Goal: Obtain resource: Obtain resource

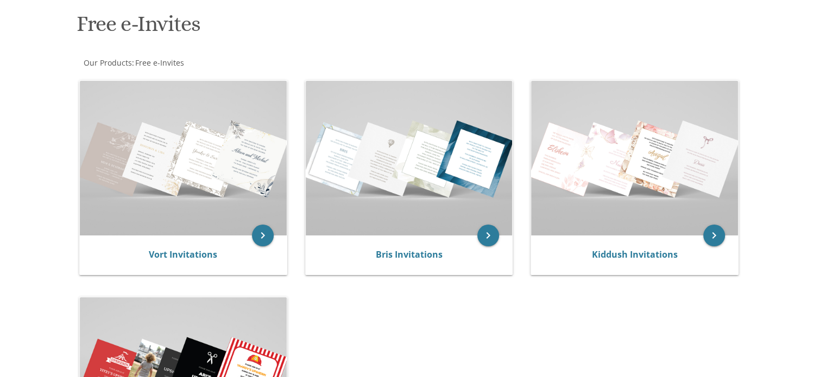
scroll to position [165, 0]
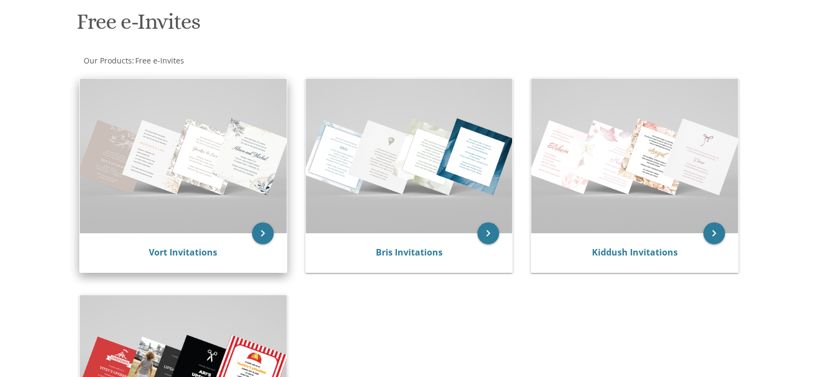
click at [229, 251] on div "Vort Invitations" at bounding box center [183, 253] width 181 height 13
click at [267, 231] on icon "keyboard_arrow_right" at bounding box center [263, 234] width 22 height 22
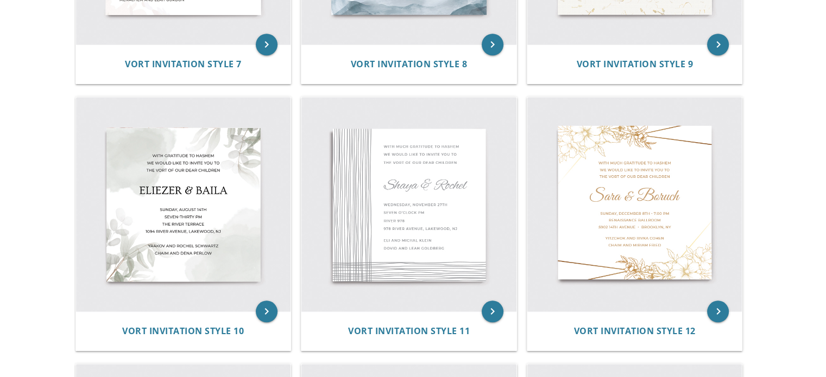
scroll to position [945, 0]
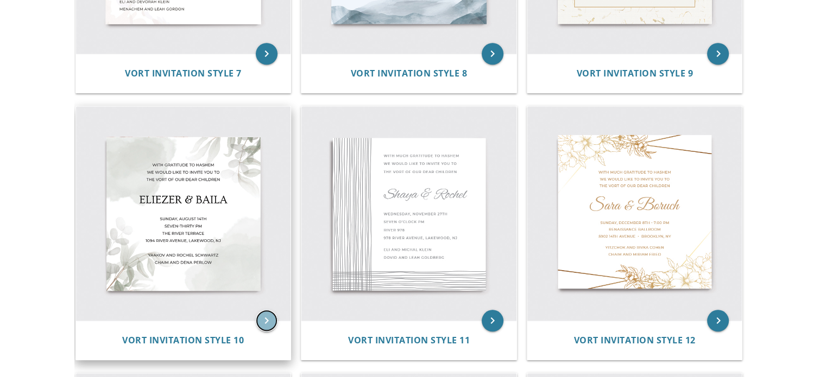
click at [270, 318] on icon "keyboard_arrow_right" at bounding box center [267, 321] width 22 height 22
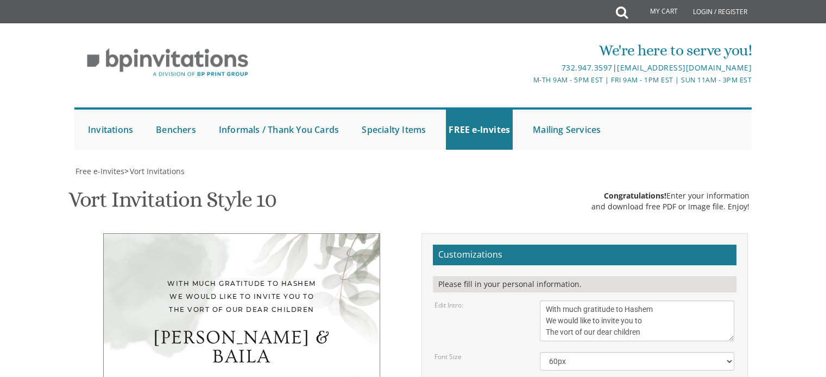
scroll to position [106, 0]
drag, startPoint x: 657, startPoint y: 288, endPoint x: 532, endPoint y: 289, distance: 124.4
type textarea "Meshulam & Basya"
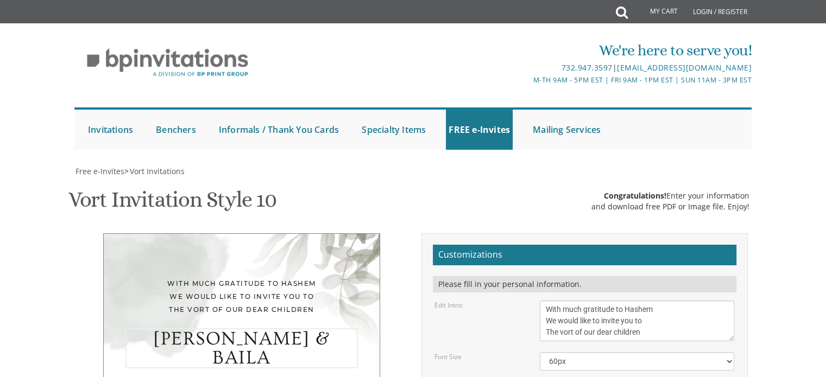
drag, startPoint x: 646, startPoint y: 313, endPoint x: 587, endPoint y: 304, distance: 60.0
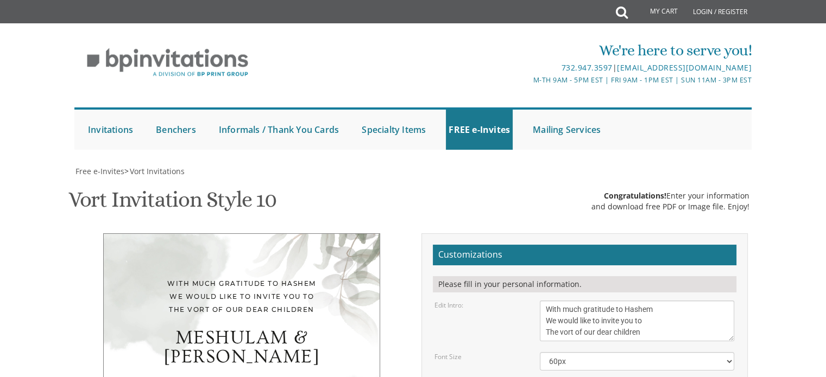
drag, startPoint x: 608, startPoint y: 336, endPoint x: 544, endPoint y: 337, distance: 64.6
drag, startPoint x: 662, startPoint y: 347, endPoint x: 541, endPoint y: 343, distance: 121.2
type textarea "Wednesday, September 3rd seven o’clock pm Bnei Torah of Clifton 614 Passaic Ave…"
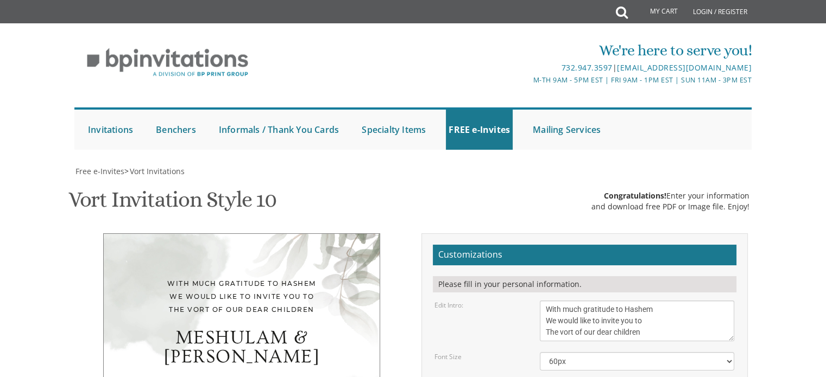
drag, startPoint x: 644, startPoint y: 313, endPoint x: 539, endPoint y: 303, distance: 104.8
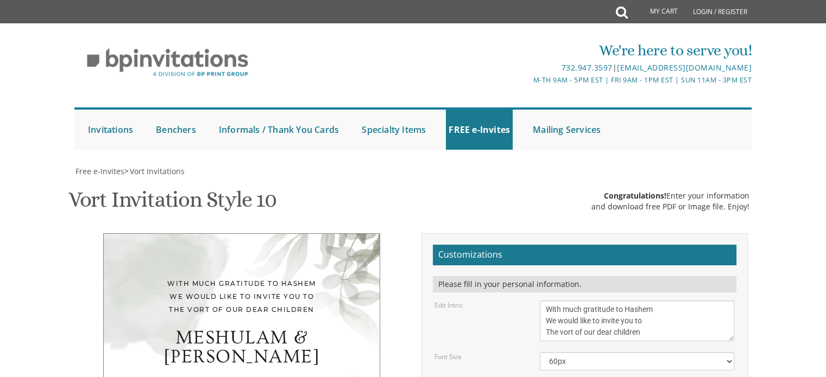
drag, startPoint x: 549, startPoint y: 302, endPoint x: 542, endPoint y: 302, distance: 7.1
drag, startPoint x: 622, startPoint y: 303, endPoint x: 581, endPoint y: 306, distance: 40.8
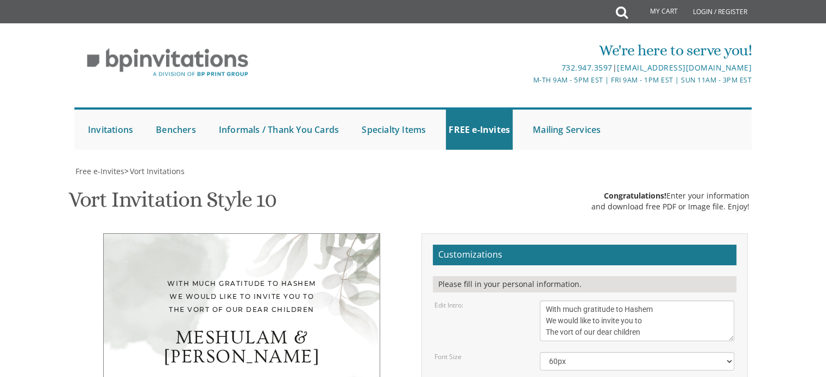
drag, startPoint x: 622, startPoint y: 302, endPoint x: 597, endPoint y: 303, distance: 24.4
type textarea "[DEMOGRAPHIC_DATA] and [PERSON_NAME] Rabbi and [PERSON_NAME]"
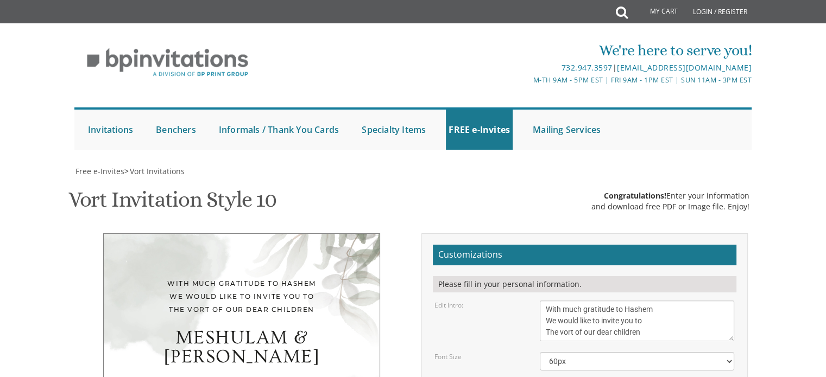
drag, startPoint x: 589, startPoint y: 251, endPoint x: 567, endPoint y: 249, distance: 22.4
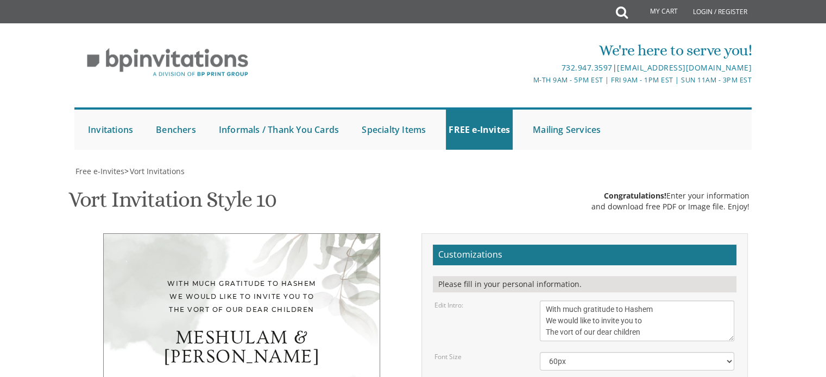
drag, startPoint x: 646, startPoint y: 342, endPoint x: 544, endPoint y: 304, distance: 108.8
drag, startPoint x: 669, startPoint y: 242, endPoint x: 508, endPoint y: 212, distance: 163.6
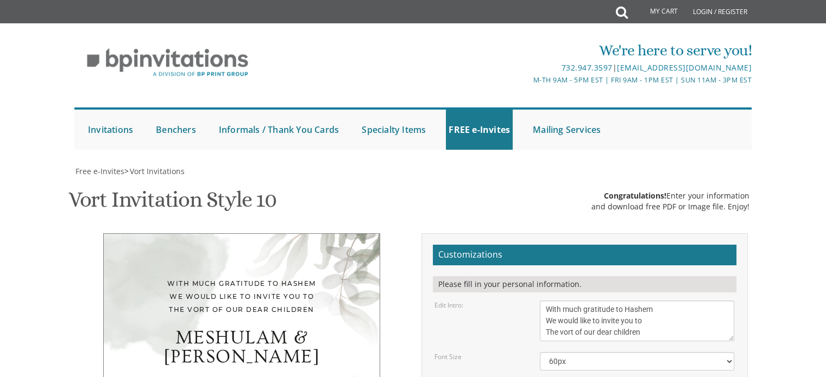
drag, startPoint x: 590, startPoint y: 225, endPoint x: 563, endPoint y: 222, distance: 26.8
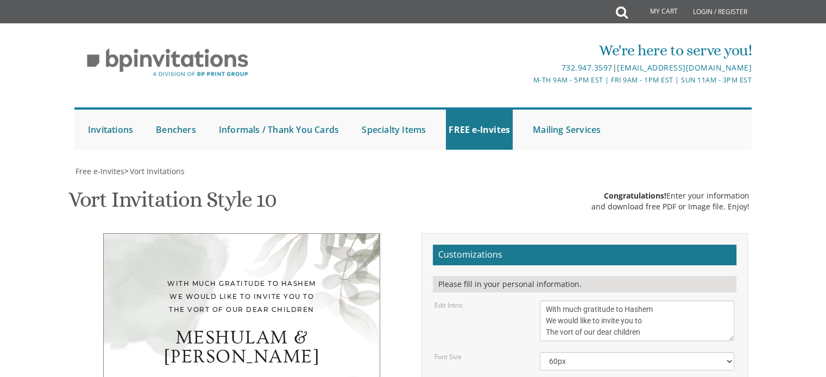
type textarea "Wednesday, September 3rd seven thirthy pm Bnei Torah of Clifton 614 Passaic Ave…"
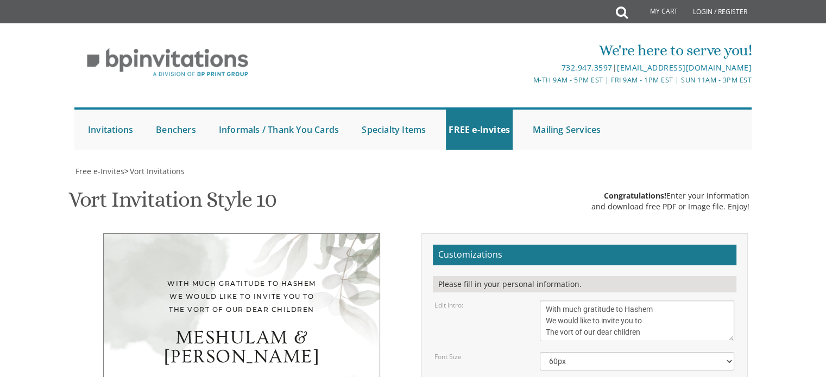
type input "[EMAIL_ADDRESS][DOMAIN_NAME]"
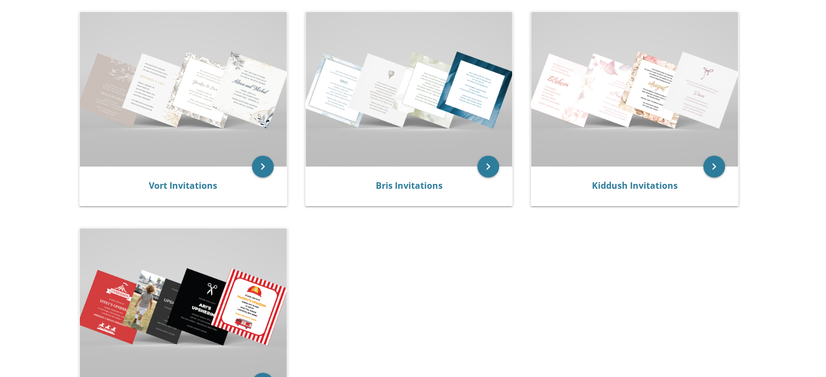
scroll to position [232, 0]
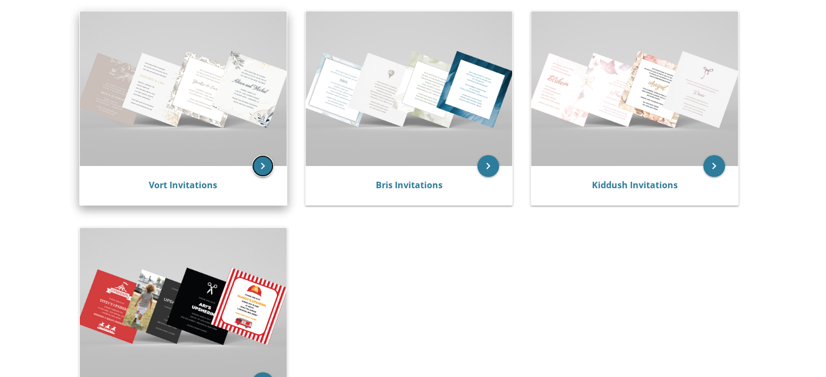
click at [260, 160] on icon "keyboard_arrow_right" at bounding box center [263, 166] width 22 height 22
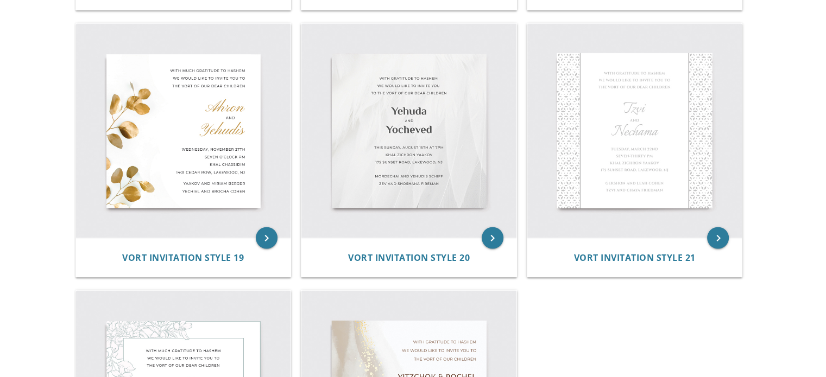
scroll to position [1827, 0]
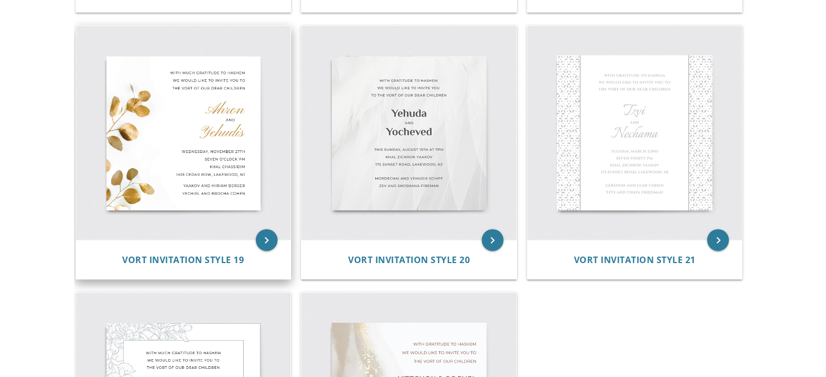
click at [159, 159] on img at bounding box center [183, 133] width 215 height 215
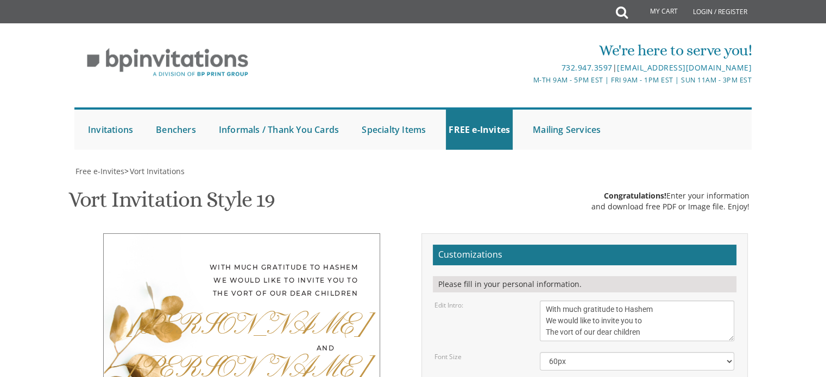
scroll to position [159, 0]
drag, startPoint x: 611, startPoint y: 235, endPoint x: 519, endPoint y: 232, distance: 91.8
type textarea "Meshulam"
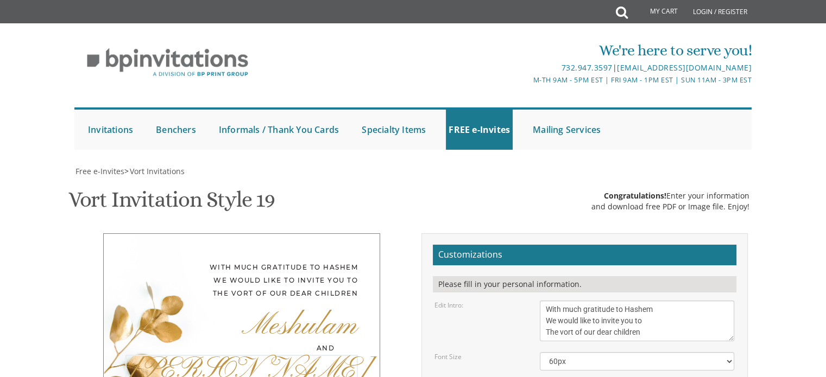
drag, startPoint x: 581, startPoint y: 317, endPoint x: 506, endPoint y: 312, distance: 75.6
type textarea "Basya"
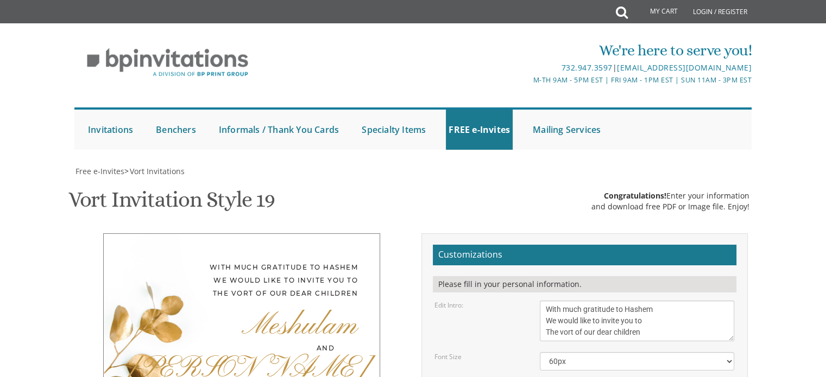
drag, startPoint x: 657, startPoint y: 234, endPoint x: 537, endPoint y: 193, distance: 126.8
paste textarea "September 3rd seven ? pm Bnei Torah of Clifton 614 Passaic Ave, Clifton"
type textarea "Wednesday, September 3rd seven ? pm Bnei Torah of Clifton 614 Passaic Ave, Clif…"
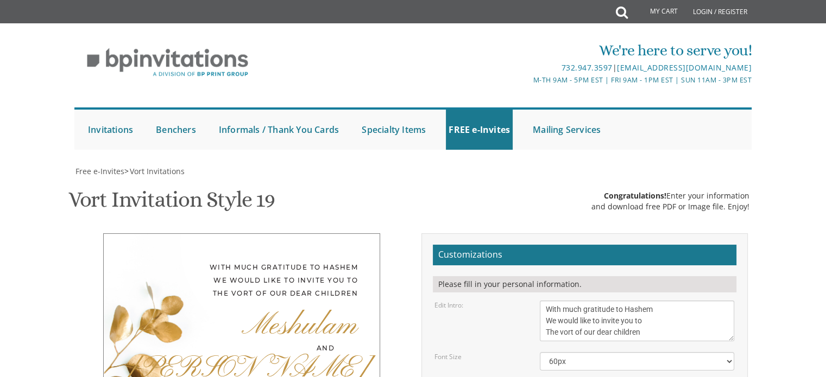
drag, startPoint x: 641, startPoint y: 277, endPoint x: 518, endPoint y: 238, distance: 129.7
paste textarea "Rabbi and Mrs Yehoshua Moldaver Rabbi and Mrs Yaakov Schulgasser"
type textarea "Rabbi and Mrs Yehoshua Moldaver Rabbi and Mrs Yaakov Schulgasser"
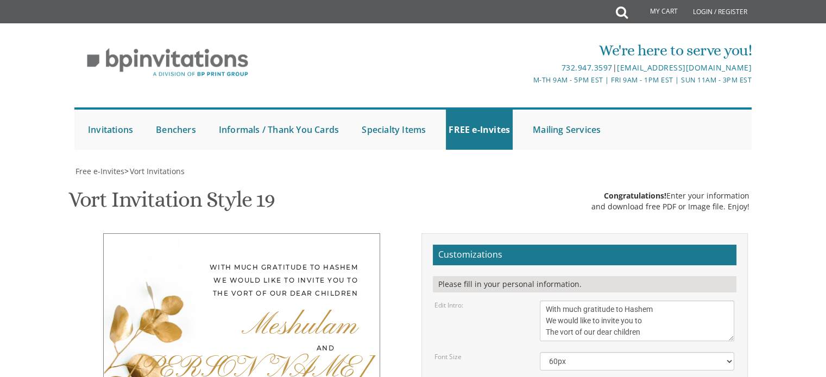
scroll to position [152, 0]
type textarea "Meshulam"
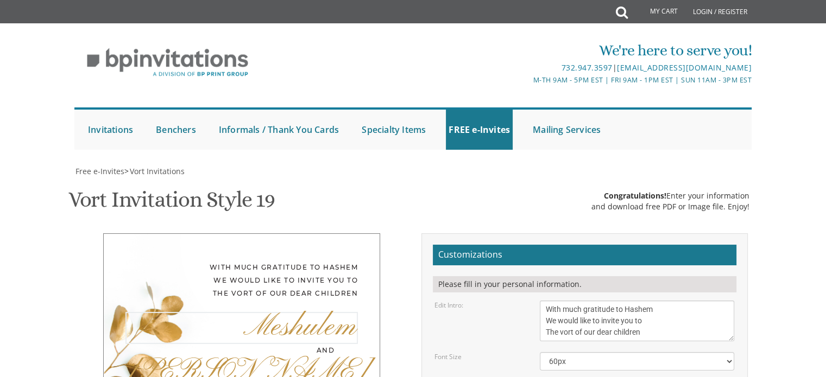
click at [337, 312] on div "Meshulam" at bounding box center [241, 327] width 232 height 30
type textarea "[DATE] seven thirty pm Bnei Torah of [PERSON_NAME][GEOGRAPHIC_DATA][STREET_ADDR…"
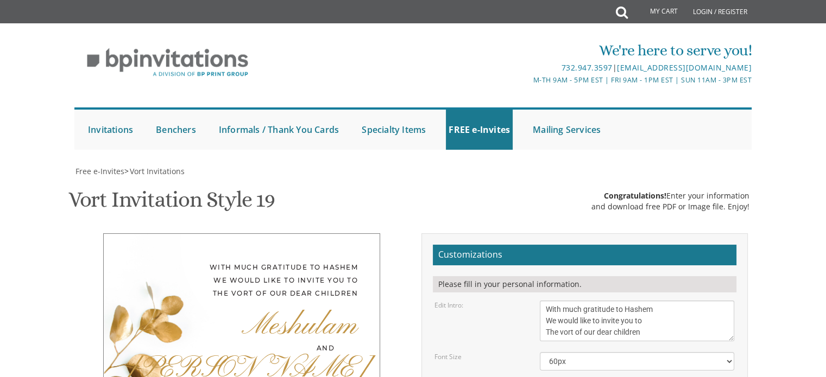
scroll to position [182, 0]
drag, startPoint x: 680, startPoint y: 361, endPoint x: 543, endPoint y: 307, distance: 147.1
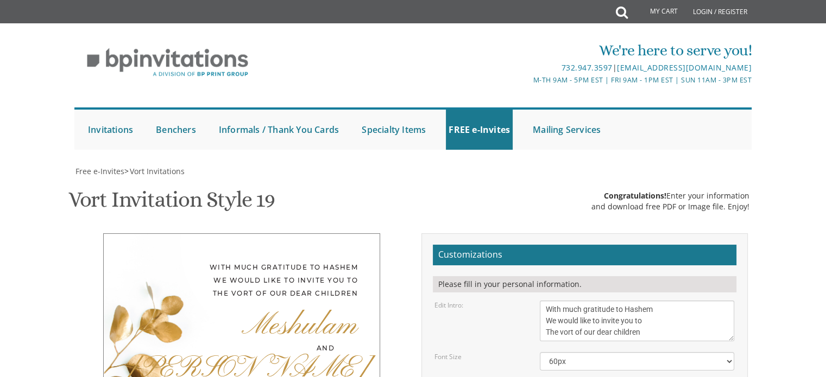
scroll to position [335, 0]
drag, startPoint x: 683, startPoint y: 242, endPoint x: 511, endPoint y: 228, distance: 172.2
type input "[EMAIL_ADDRESS][DOMAIN_NAME]"
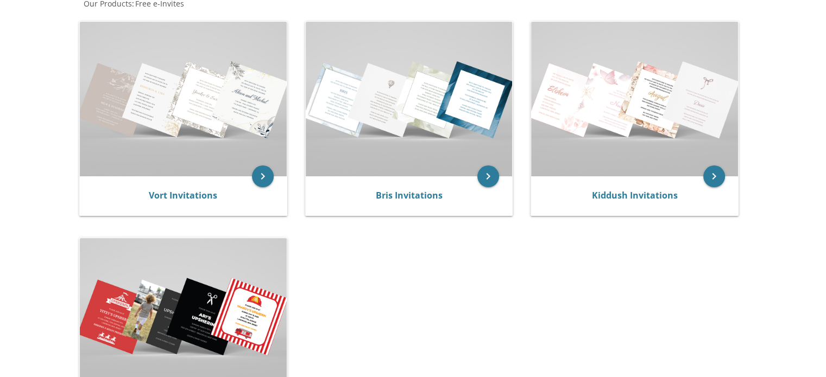
scroll to position [226, 0]
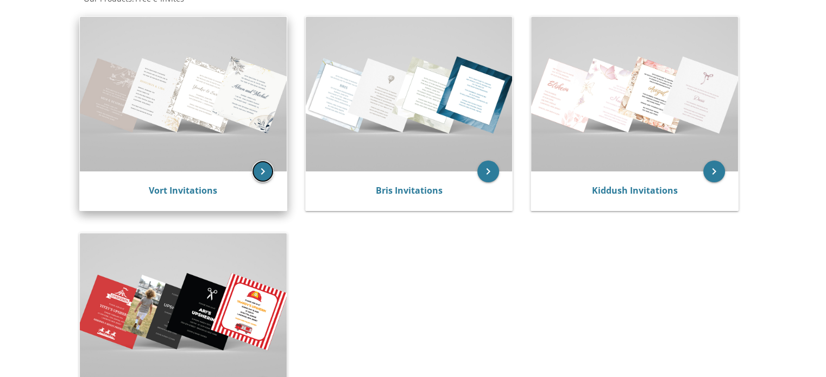
click at [264, 176] on icon "keyboard_arrow_right" at bounding box center [263, 172] width 22 height 22
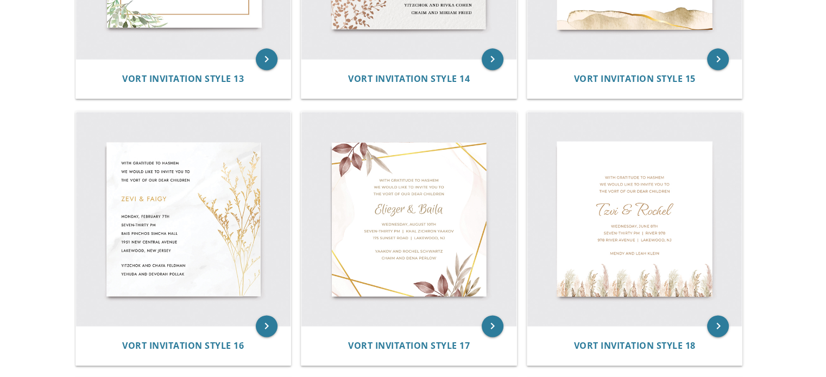
scroll to position [1470, 0]
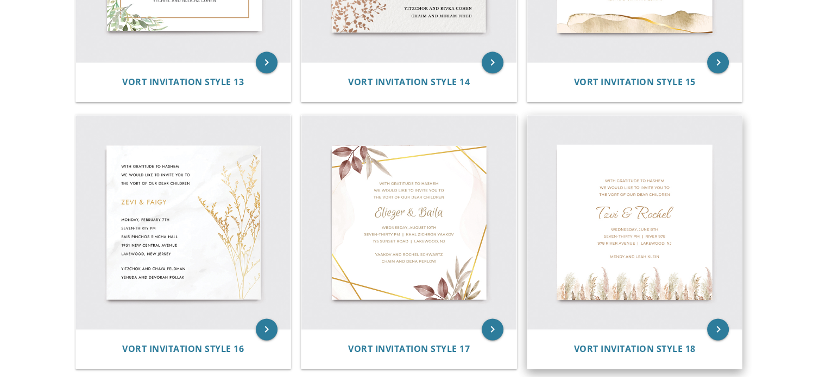
click at [626, 319] on img at bounding box center [634, 222] width 215 height 215
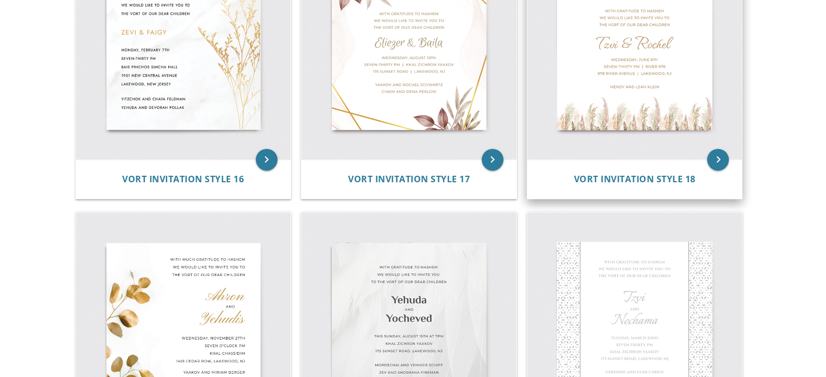
scroll to position [1666, 0]
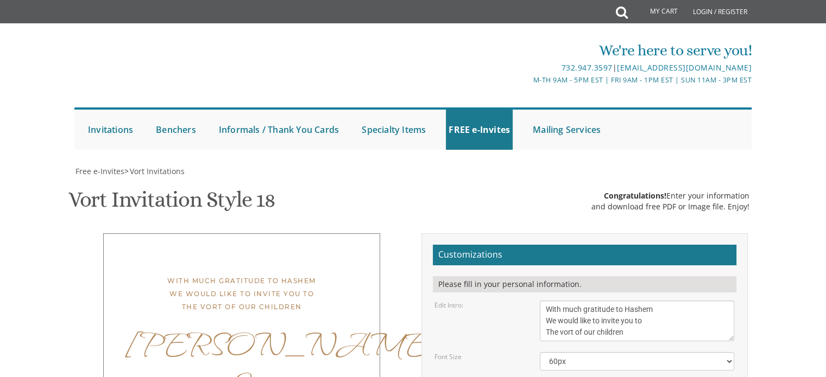
scroll to position [90, 0]
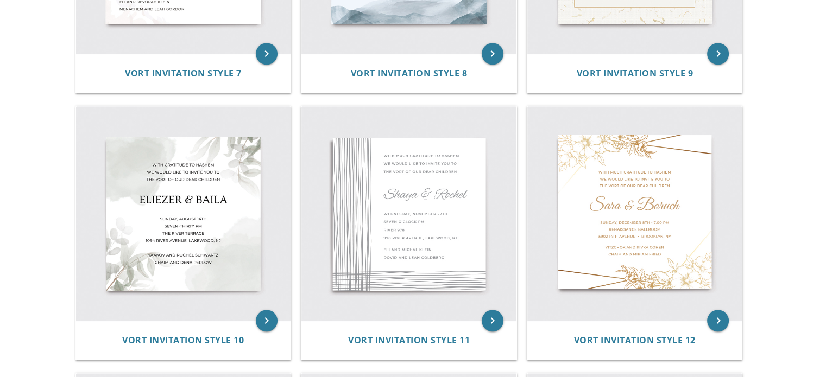
scroll to position [943, 0]
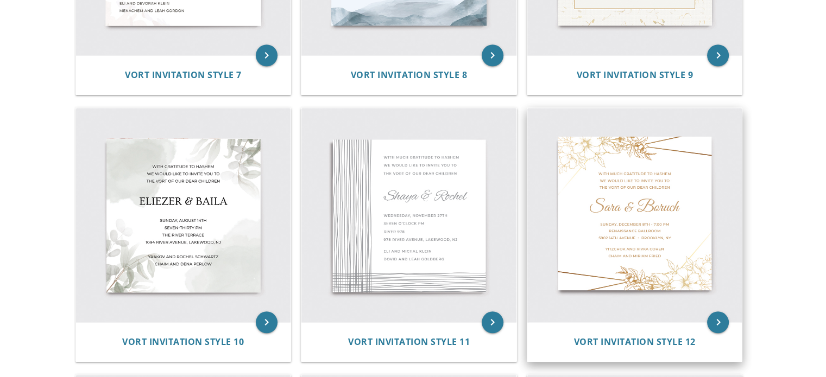
click at [629, 214] on img at bounding box center [634, 215] width 215 height 215
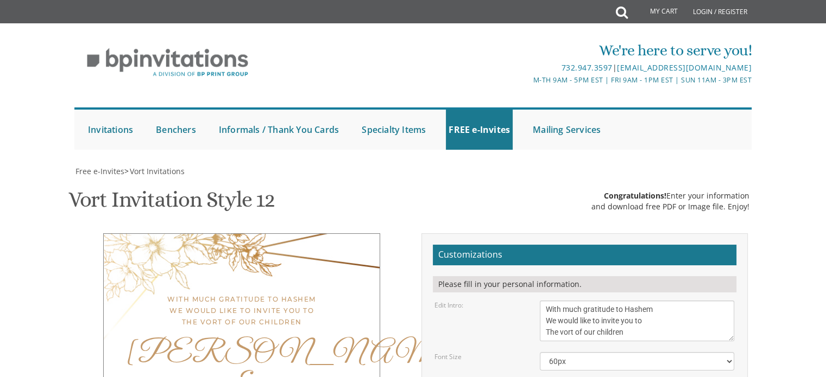
scroll to position [216, 0]
drag, startPoint x: 610, startPoint y: 171, endPoint x: 458, endPoint y: 154, distance: 152.4
type textarea "Meshulam & [PERSON_NAME]"
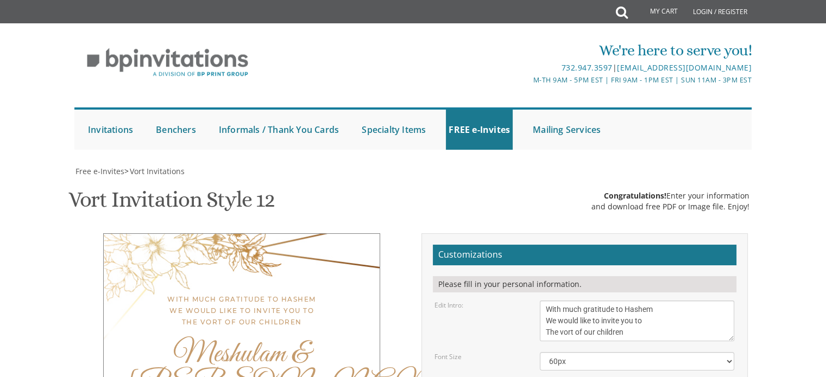
drag, startPoint x: 702, startPoint y: 230, endPoint x: 536, endPoint y: 193, distance: 169.6
paste textarea "[DATE] seven thirty pm Bnei Torah of [PERSON_NAME][GEOGRAPHIC_DATA][STREET_ADDR…"
type textarea "[DATE] seven thirty pm Bnei Torah of [PERSON_NAME][GEOGRAPHIC_DATA][STREET_ADDR…"
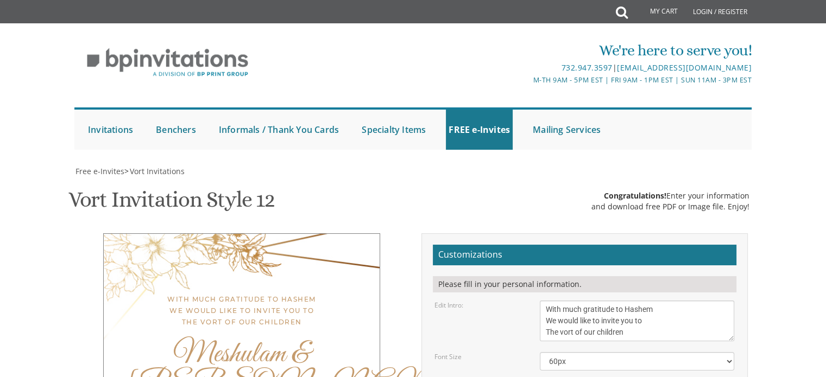
drag, startPoint x: 644, startPoint y: 270, endPoint x: 500, endPoint y: 238, distance: 147.5
paste textarea "[DEMOGRAPHIC_DATA] and [PERSON_NAME] Rabbi and [PERSON_NAME]"
type textarea "[DEMOGRAPHIC_DATA] and [PERSON_NAME] Rabbi and [PERSON_NAME]"
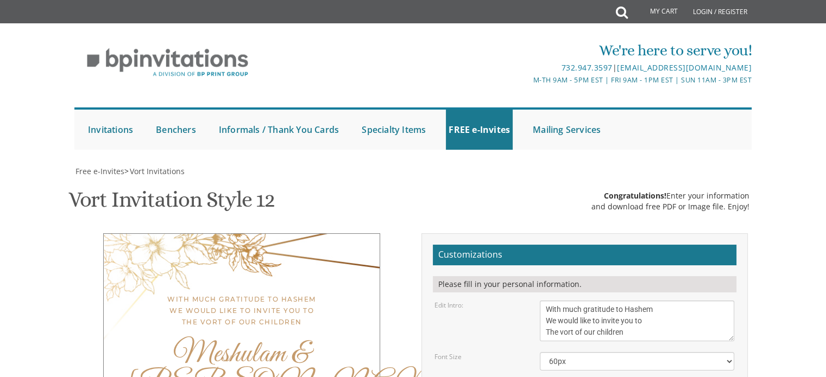
type input "[EMAIL_ADDRESS][DOMAIN_NAME]"
